Goal: Task Accomplishment & Management: Manage account settings

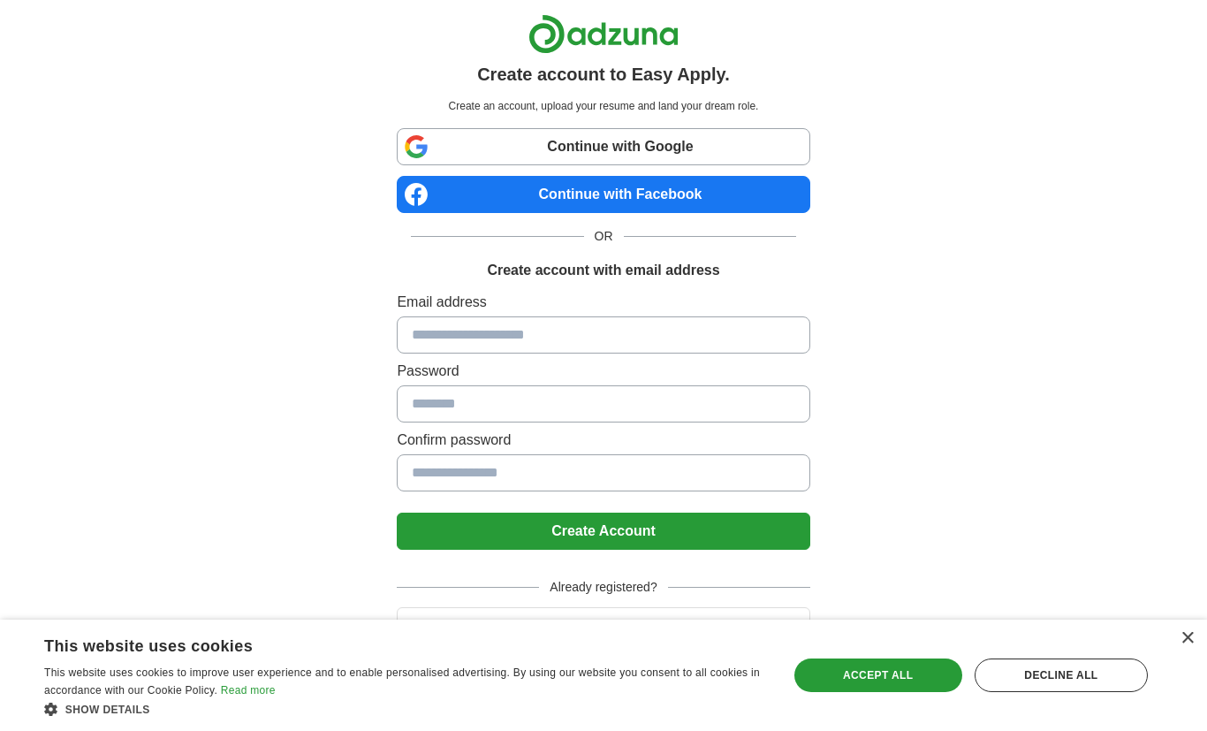
click at [668, 325] on input at bounding box center [603, 334] width 413 height 37
click at [716, 608] on button "Login" at bounding box center [603, 625] width 413 height 37
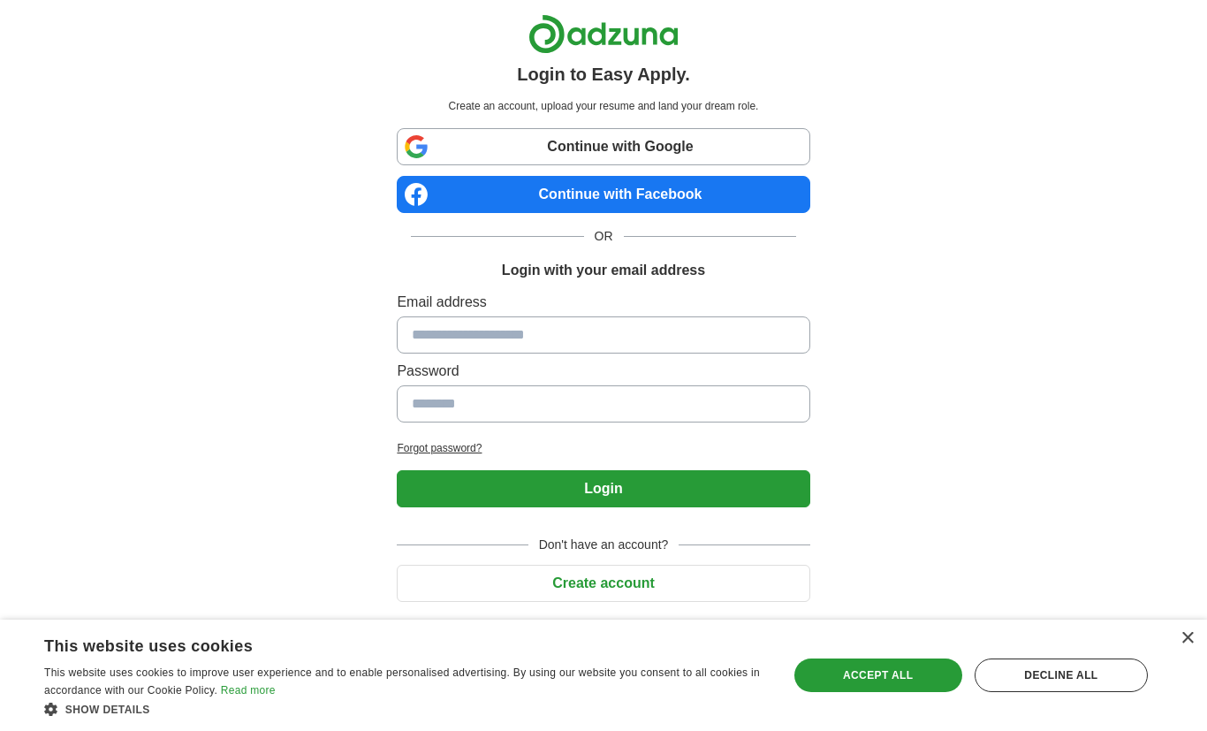
click at [1197, 636] on div "× This website uses cookies This website uses cookies to improve user experienc…" at bounding box center [603, 675] width 1207 height 111
click at [743, 578] on button "Create account" at bounding box center [603, 583] width 413 height 37
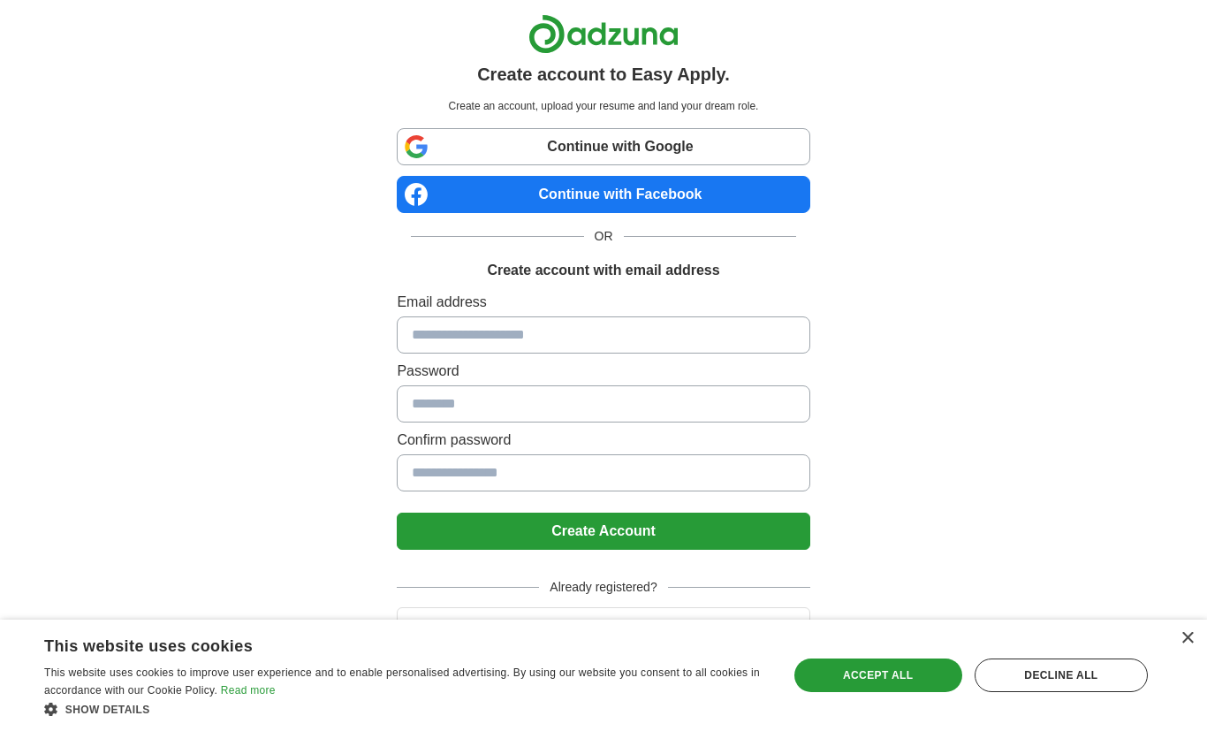
click at [770, 608] on button "Login" at bounding box center [603, 625] width 413 height 37
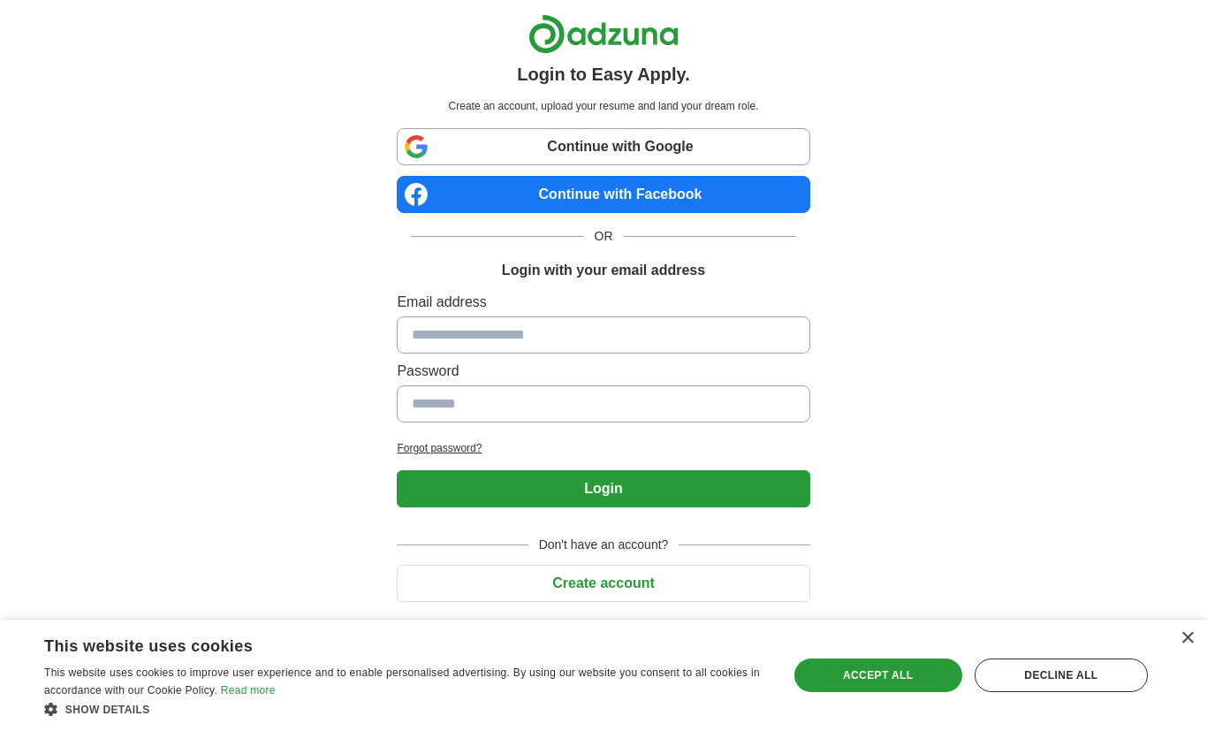
click at [682, 338] on input at bounding box center [603, 334] width 413 height 37
type input "**********"
click at [604, 489] on button "Login" at bounding box center [603, 488] width 413 height 37
